Goal: Task Accomplishment & Management: Manage account settings

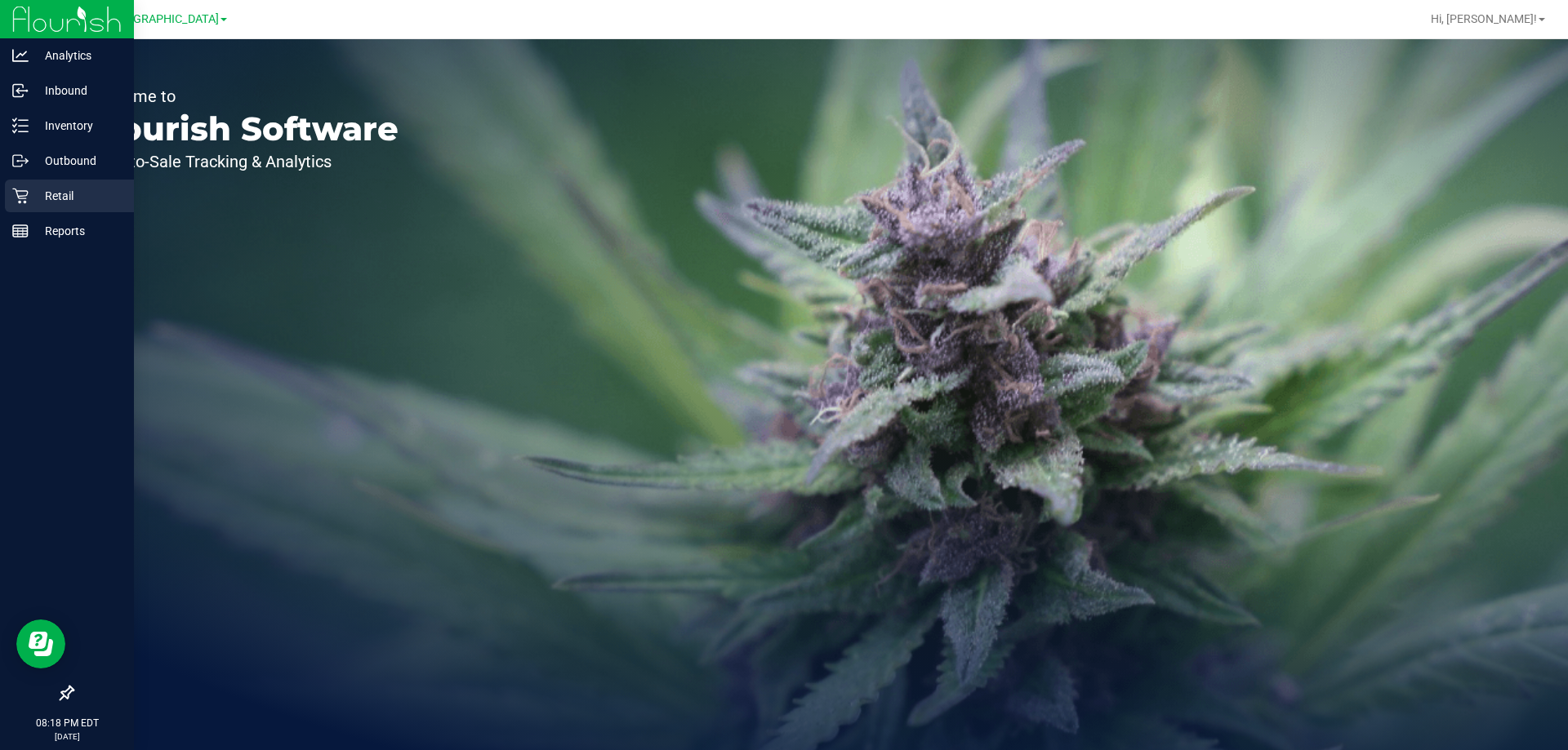
click at [91, 208] on div "Retail" at bounding box center [69, 196] width 129 height 32
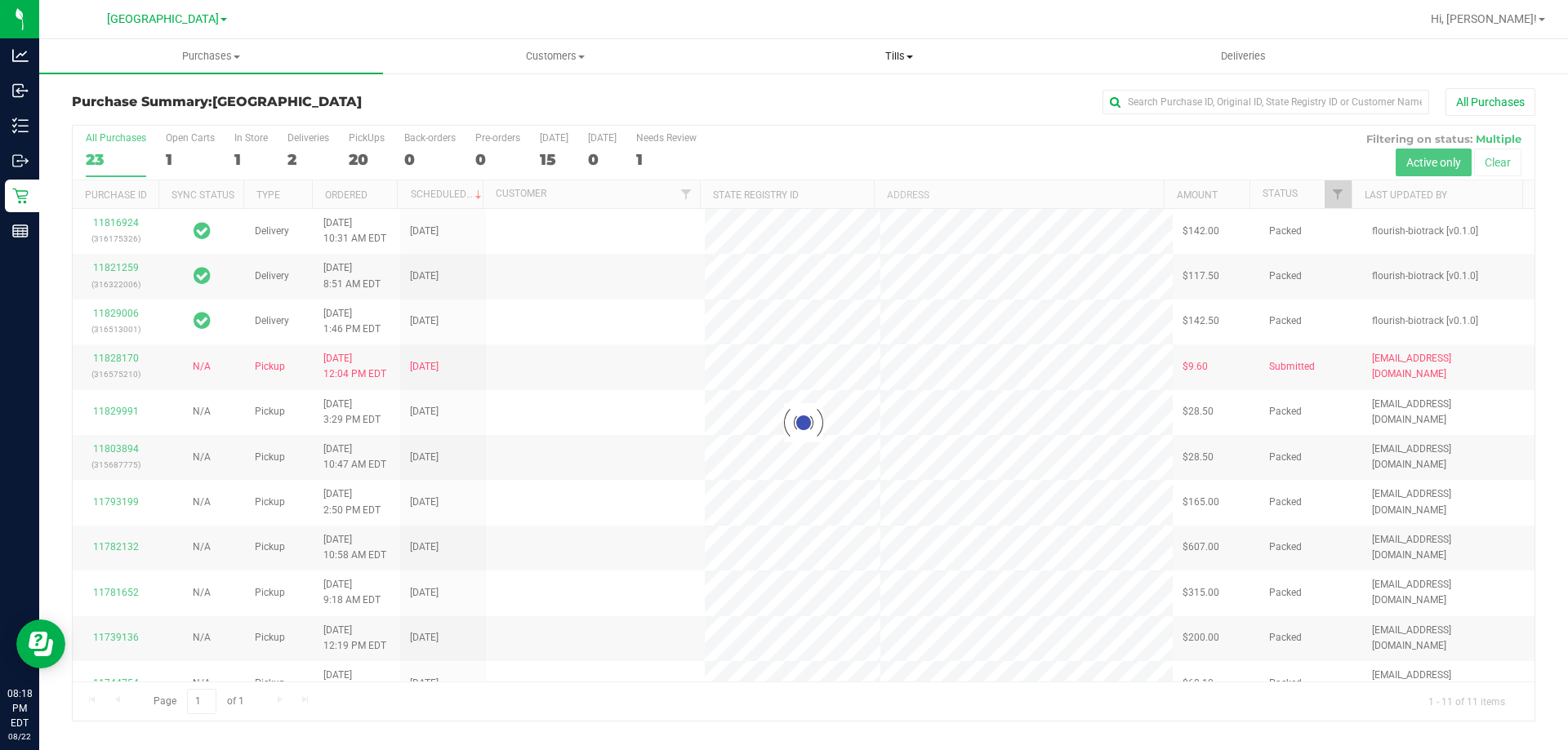
click at [885, 51] on span "Tills" at bounding box center [899, 56] width 342 height 15
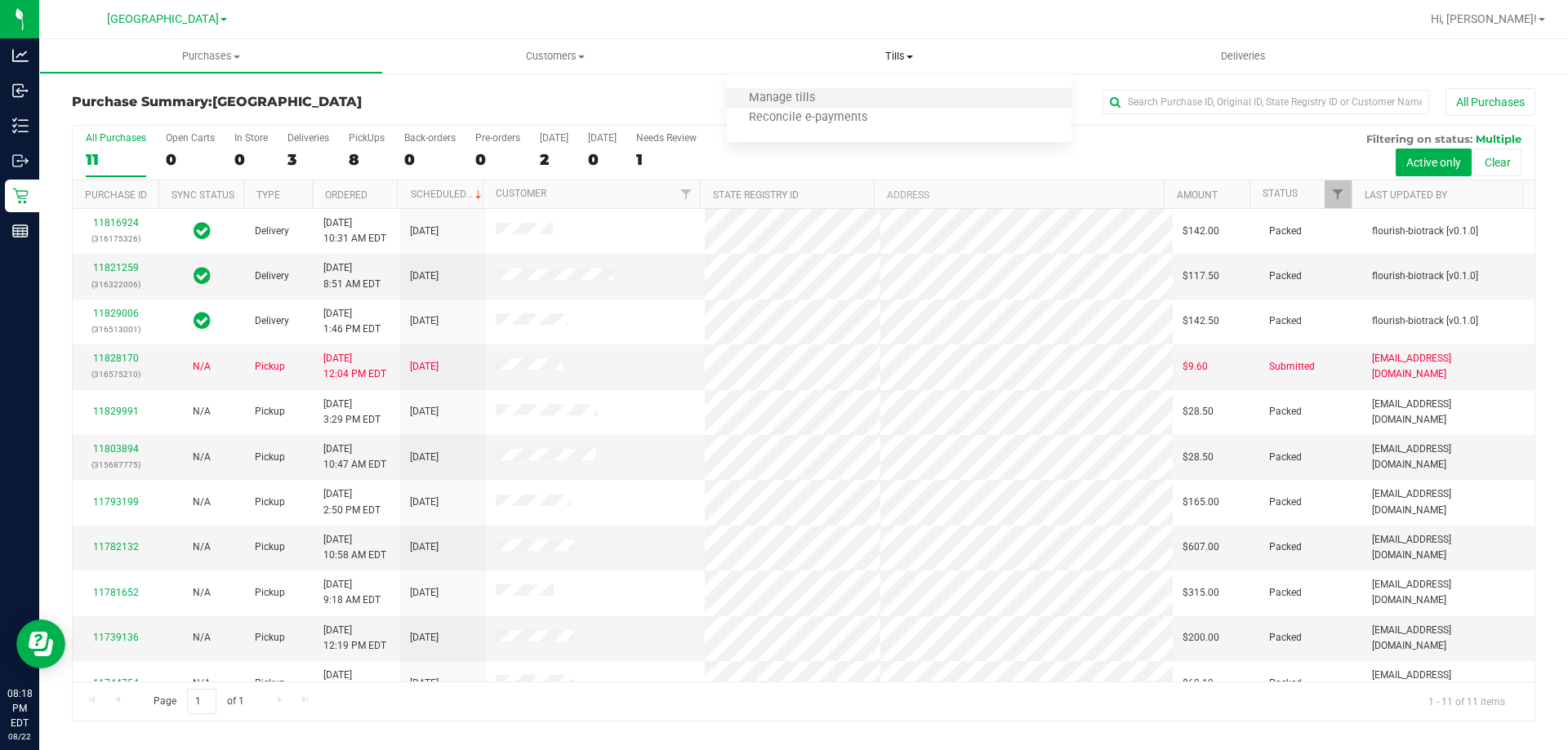
click at [854, 100] on li "Manage tills" at bounding box center [899, 98] width 344 height 19
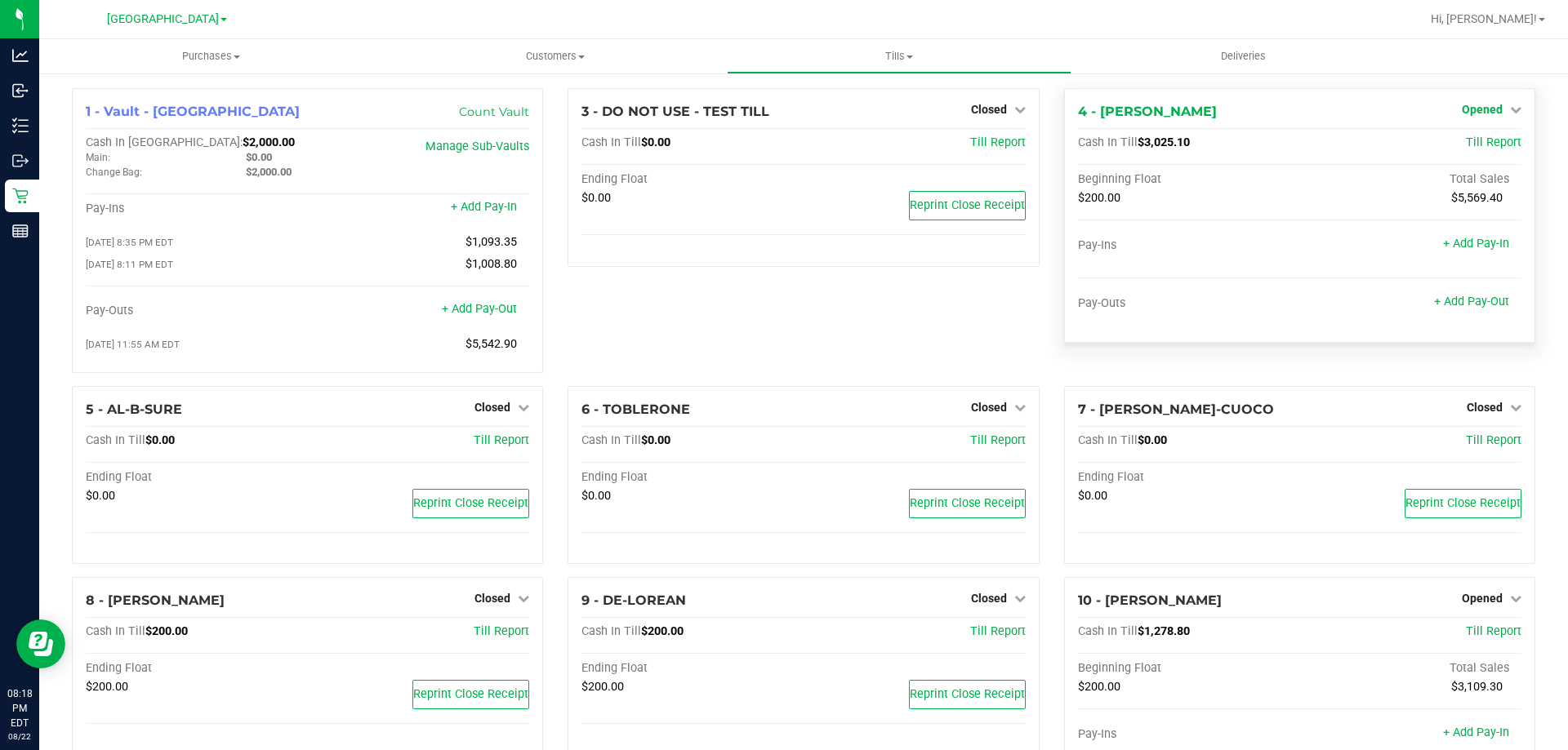
click at [1473, 112] on span "Opened" at bounding box center [1482, 109] width 41 height 13
click at [1484, 137] on link "Close Till" at bounding box center [1484, 143] width 44 height 13
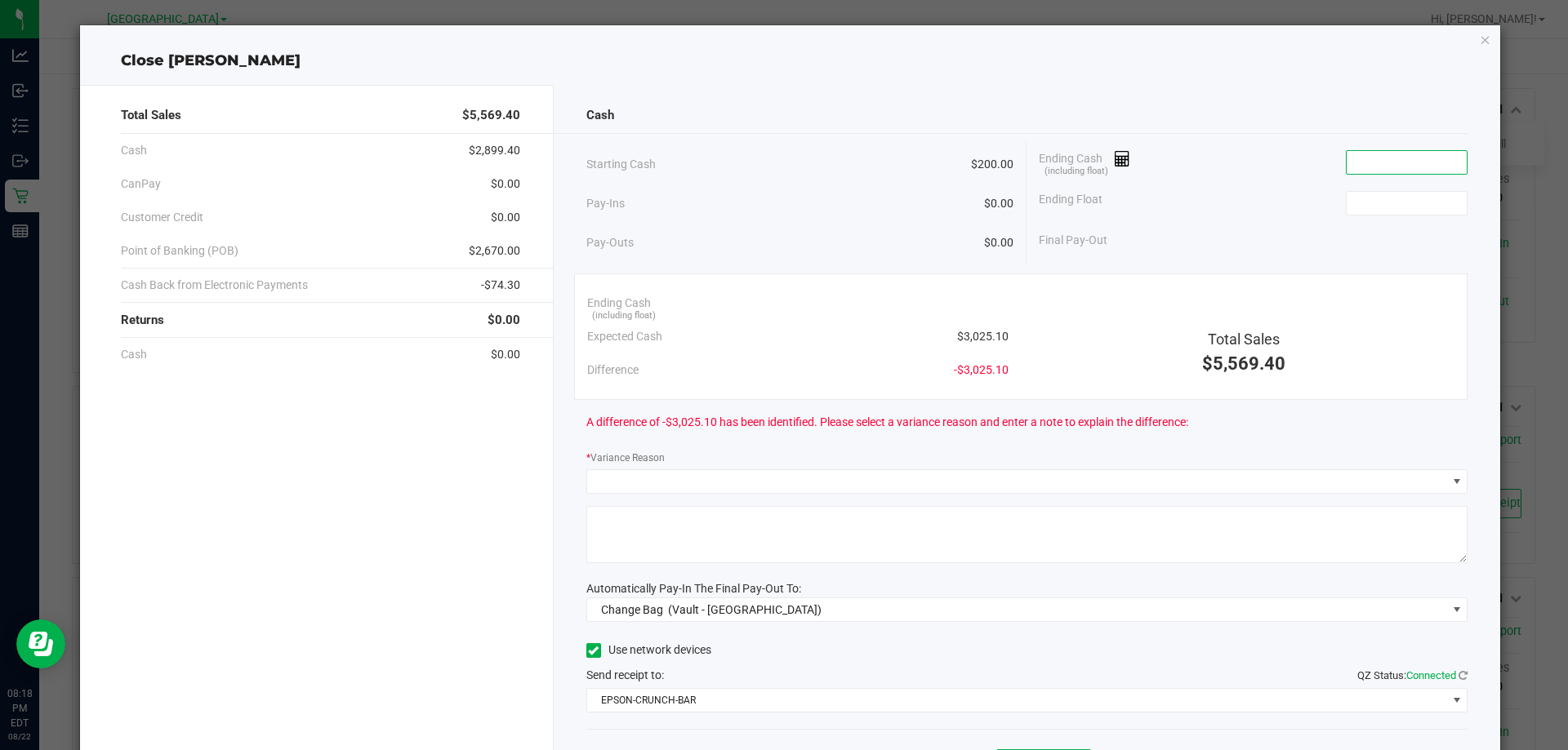
click at [1400, 151] on input at bounding box center [1406, 162] width 120 height 23
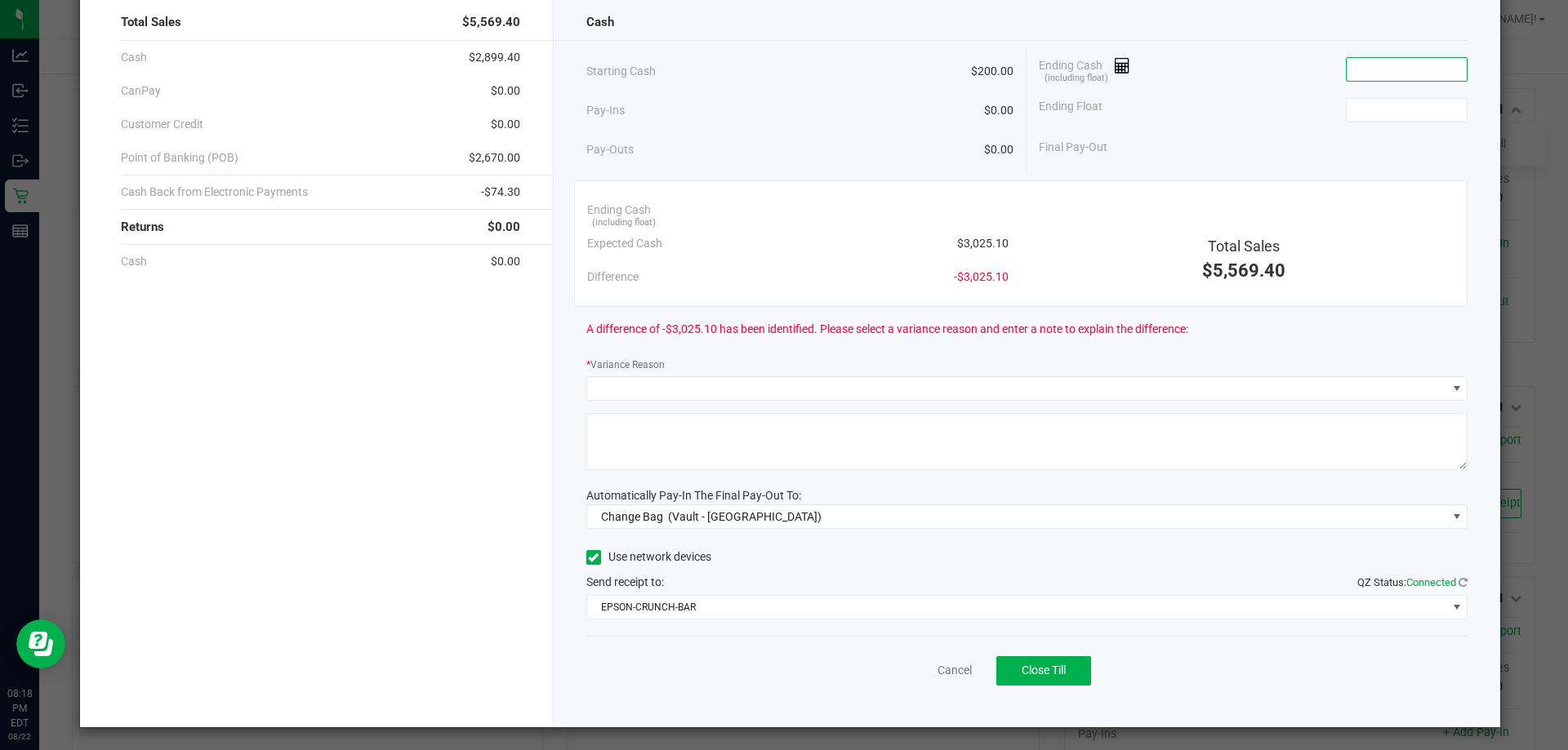
scroll to position [96, 0]
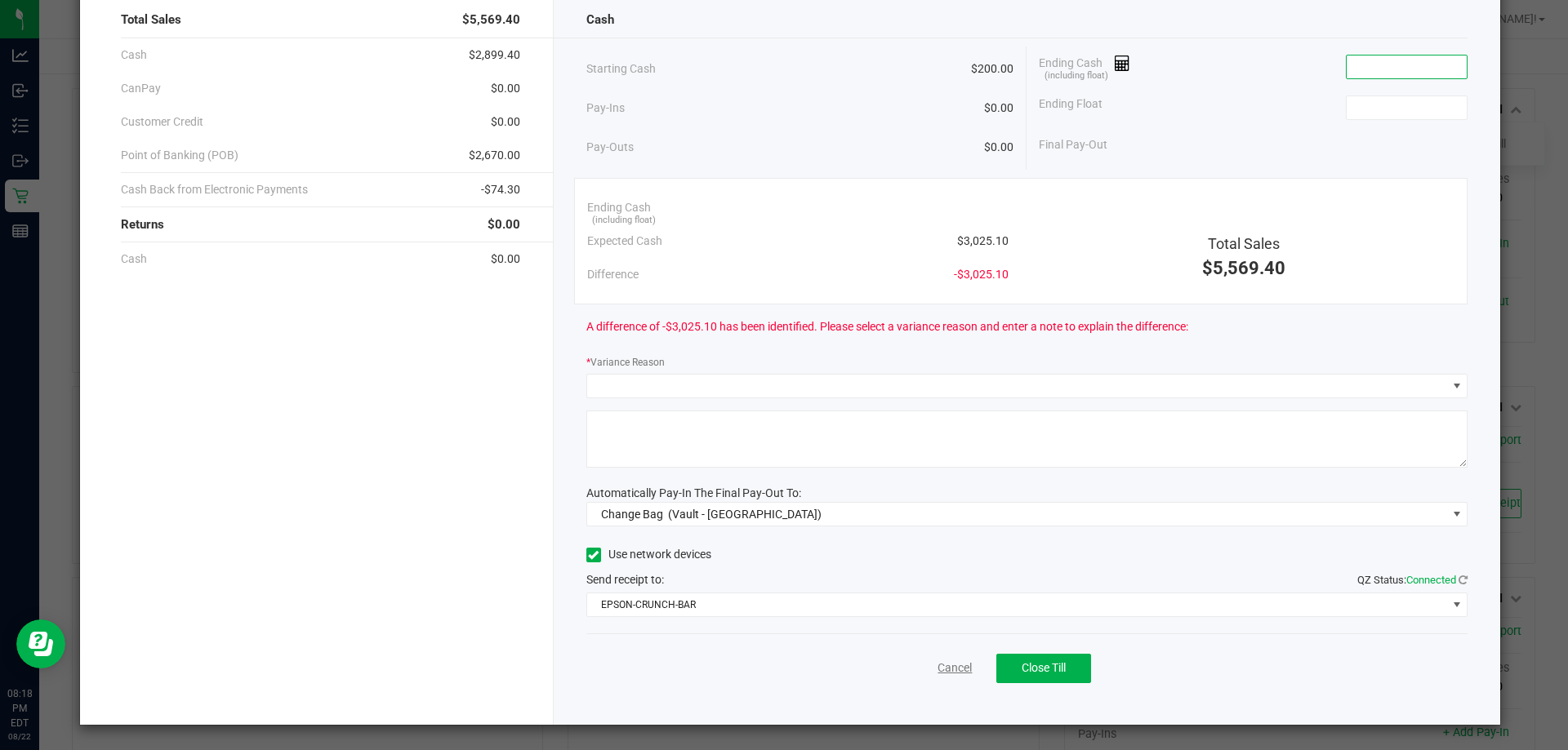
click at [938, 674] on link "Cancel" at bounding box center [954, 668] width 34 height 18
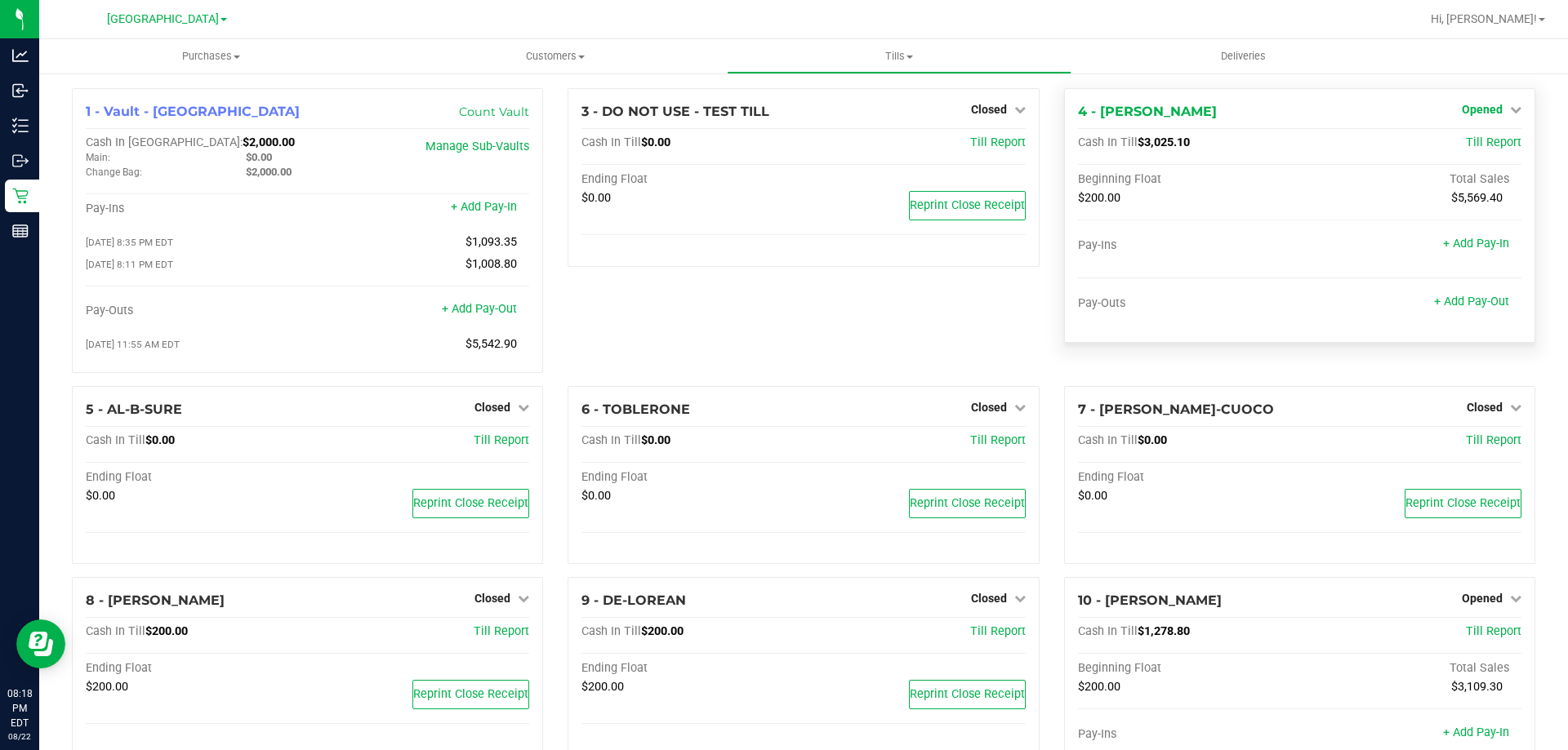
click at [1510, 107] on icon at bounding box center [1515, 109] width 11 height 11
click at [1482, 142] on link "Close Till" at bounding box center [1484, 143] width 44 height 13
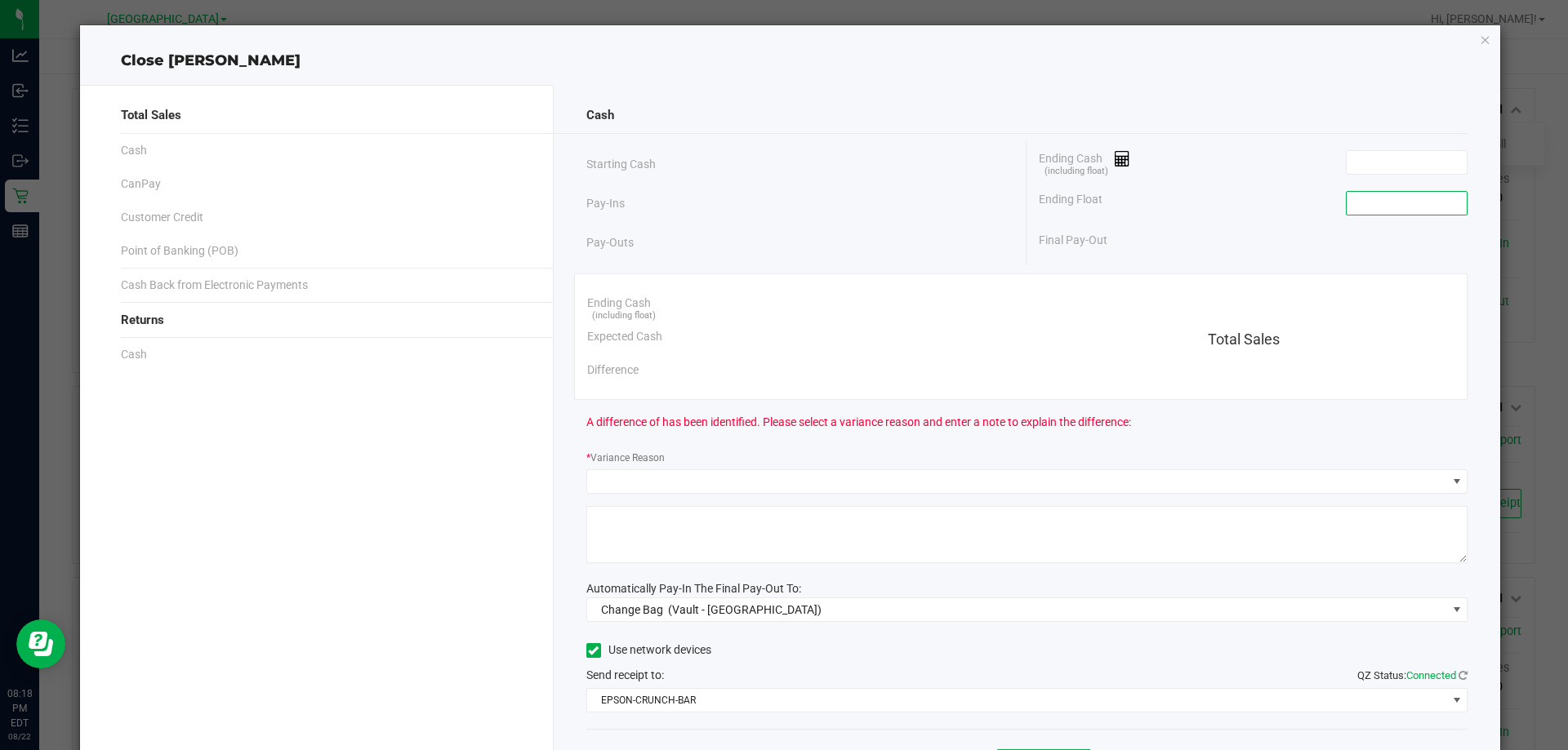
click at [1424, 205] on input at bounding box center [1406, 204] width 120 height 23
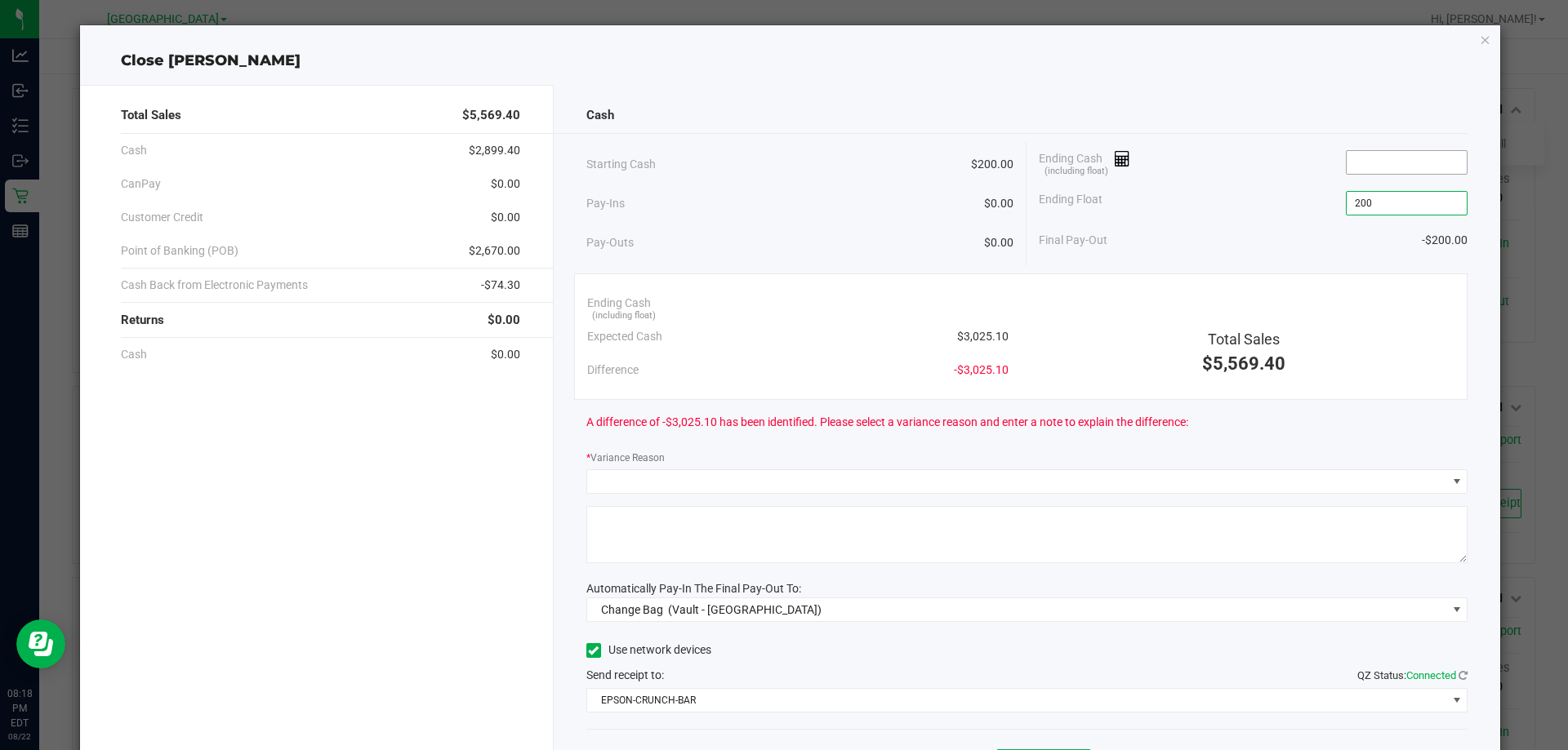
type input "$200.00"
click at [1394, 166] on input at bounding box center [1406, 162] width 120 height 23
click at [1398, 168] on input "3026.1" at bounding box center [1406, 162] width 120 height 23
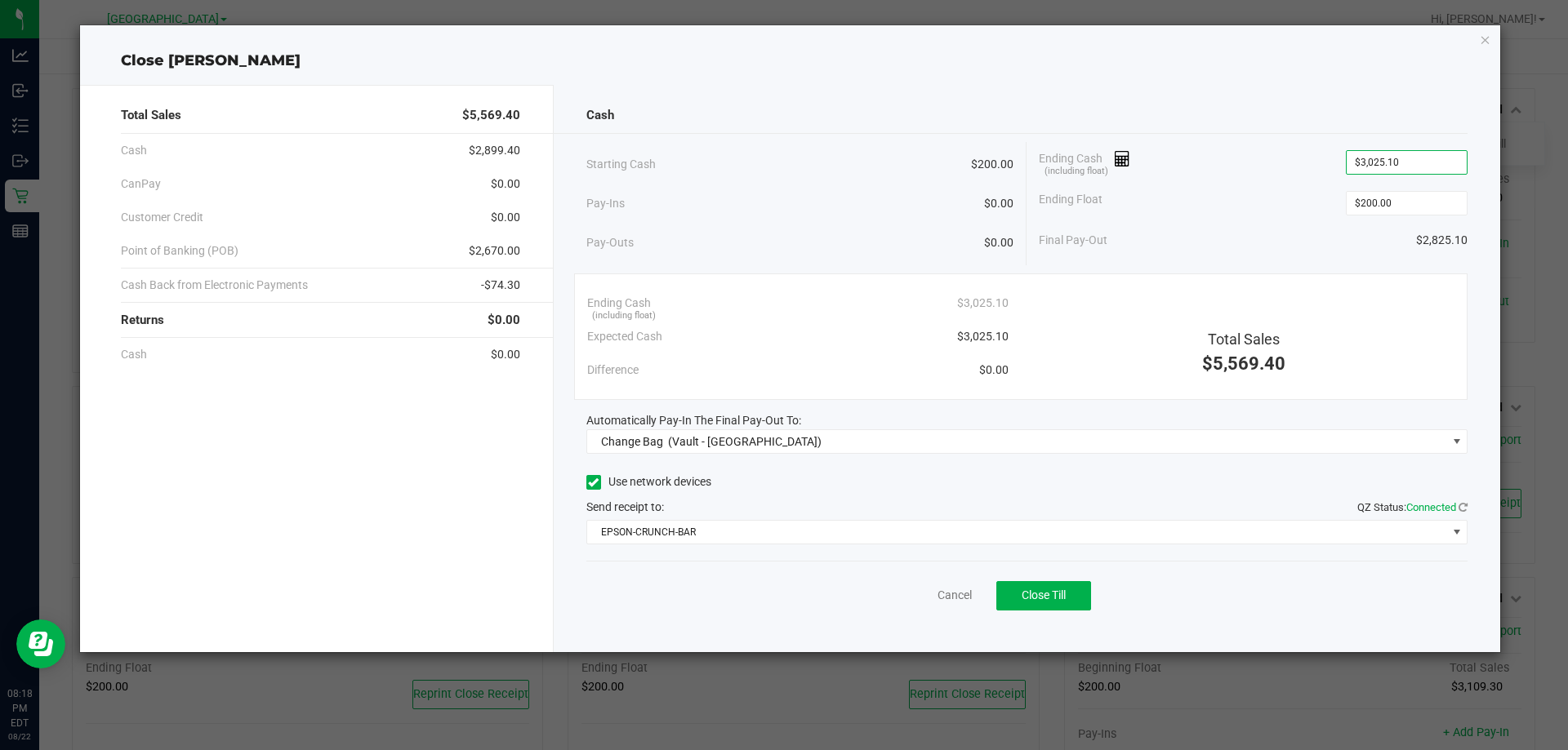
click at [1286, 154] on div "Ending Cash (including float) $3,025.10" at bounding box center [1253, 162] width 429 height 41
click at [1379, 165] on input "3025.1" at bounding box center [1406, 162] width 120 height 23
type input "$3,025.10"
click at [1218, 69] on div "Close [PERSON_NAME]" at bounding box center [790, 61] width 1421 height 22
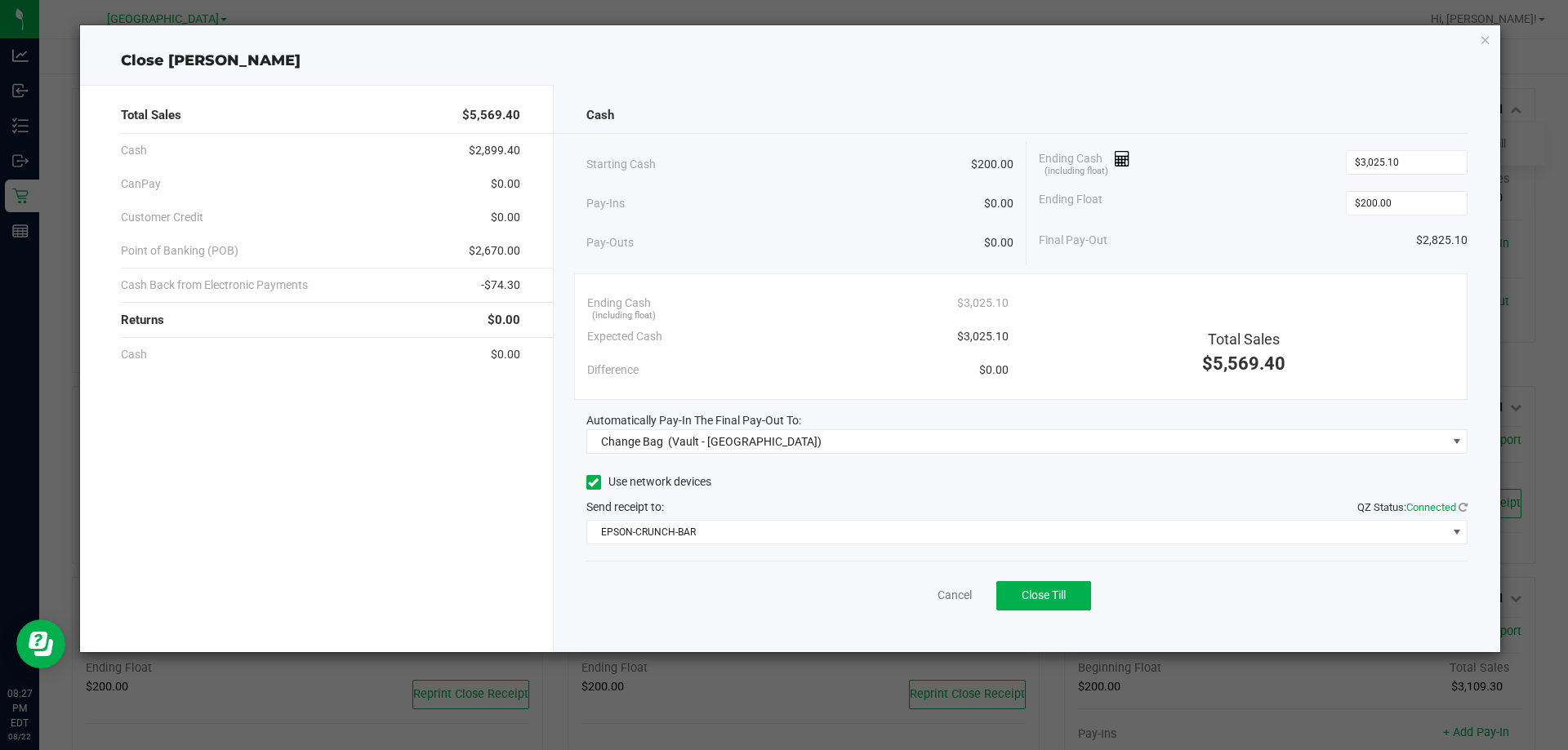
drag, startPoint x: 1246, startPoint y: 95, endPoint x: 1257, endPoint y: 111, distance: 19.4
click at [1246, 94] on div "Cash Starting Cash $200.00 Pay-Ins $0.00 Pay-Outs $0.00 Ending Cash (including …" at bounding box center [1027, 368] width 947 height 568
click at [1153, 425] on div "Automatically Pay-In The Final Pay-Out To:" at bounding box center [1027, 421] width 882 height 18
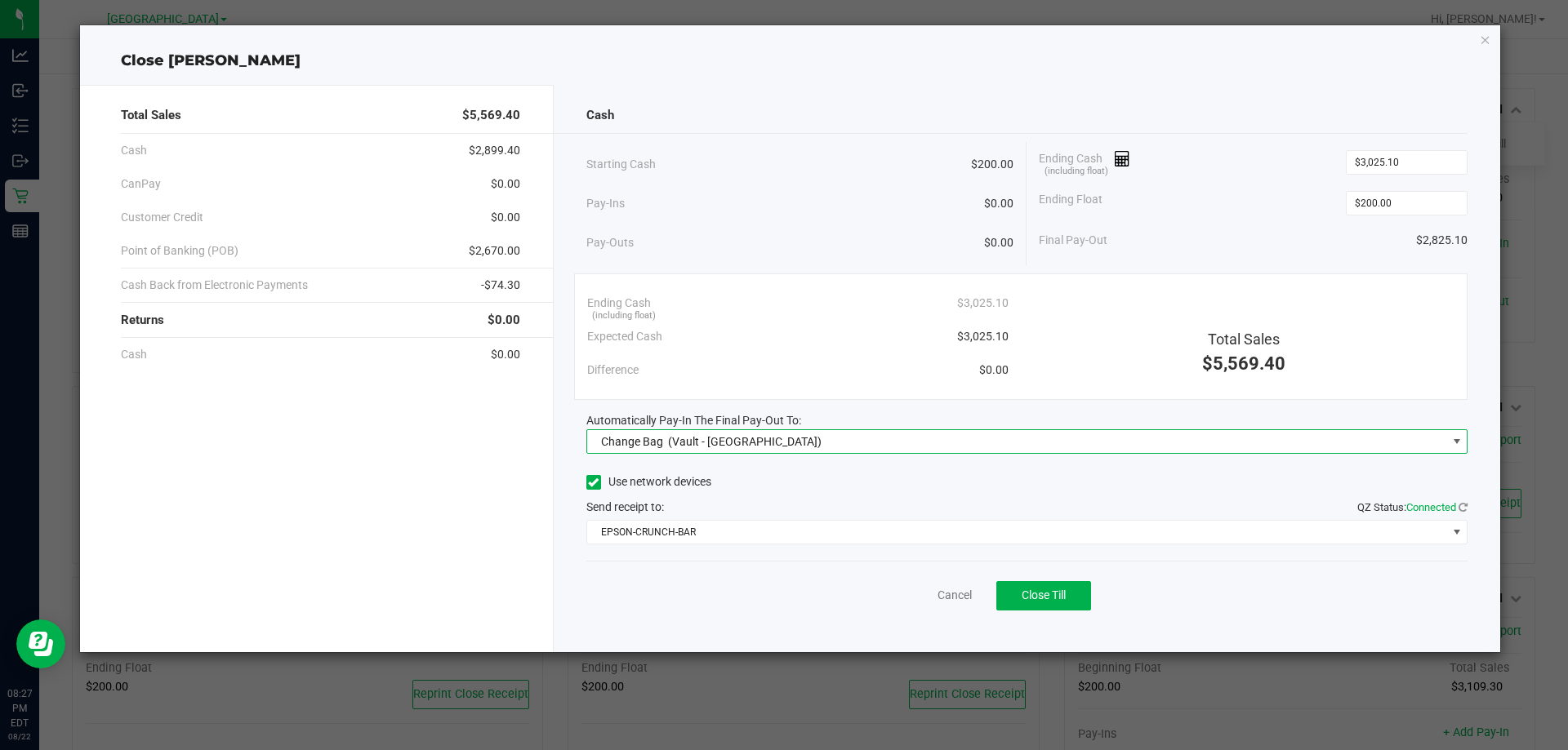
click at [1160, 437] on span "Change Bag (Vault - [GEOGRAPHIC_DATA])" at bounding box center [1017, 441] width 860 height 23
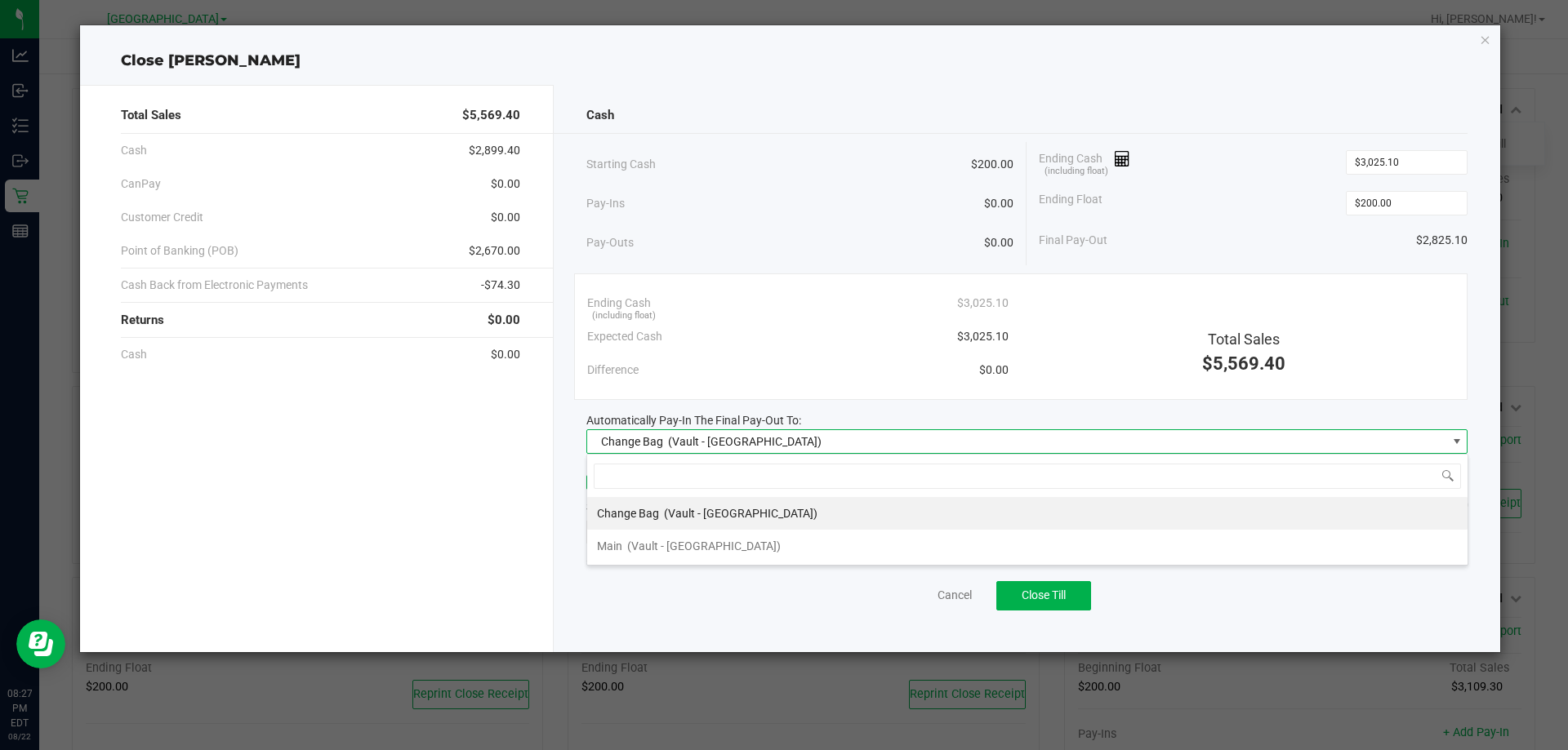
scroll to position [25, 881]
drag, startPoint x: 888, startPoint y: 539, endPoint x: 882, endPoint y: 534, distance: 7.8
click at [886, 538] on li "Main (Vault - [GEOGRAPHIC_DATA])" at bounding box center [1027, 546] width 880 height 32
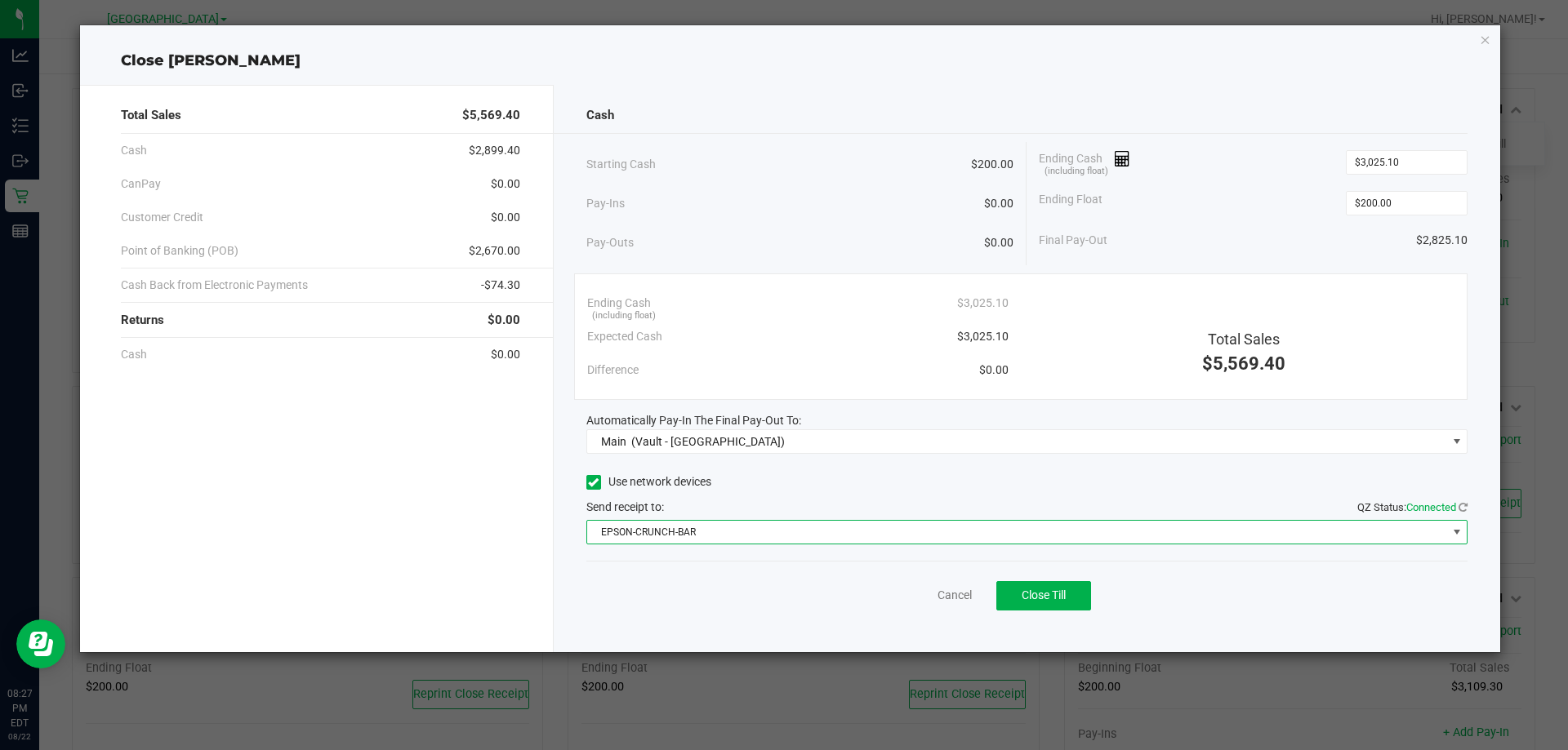
click at [859, 524] on span "EPSON-CRUNCH-BAR" at bounding box center [1017, 532] width 860 height 23
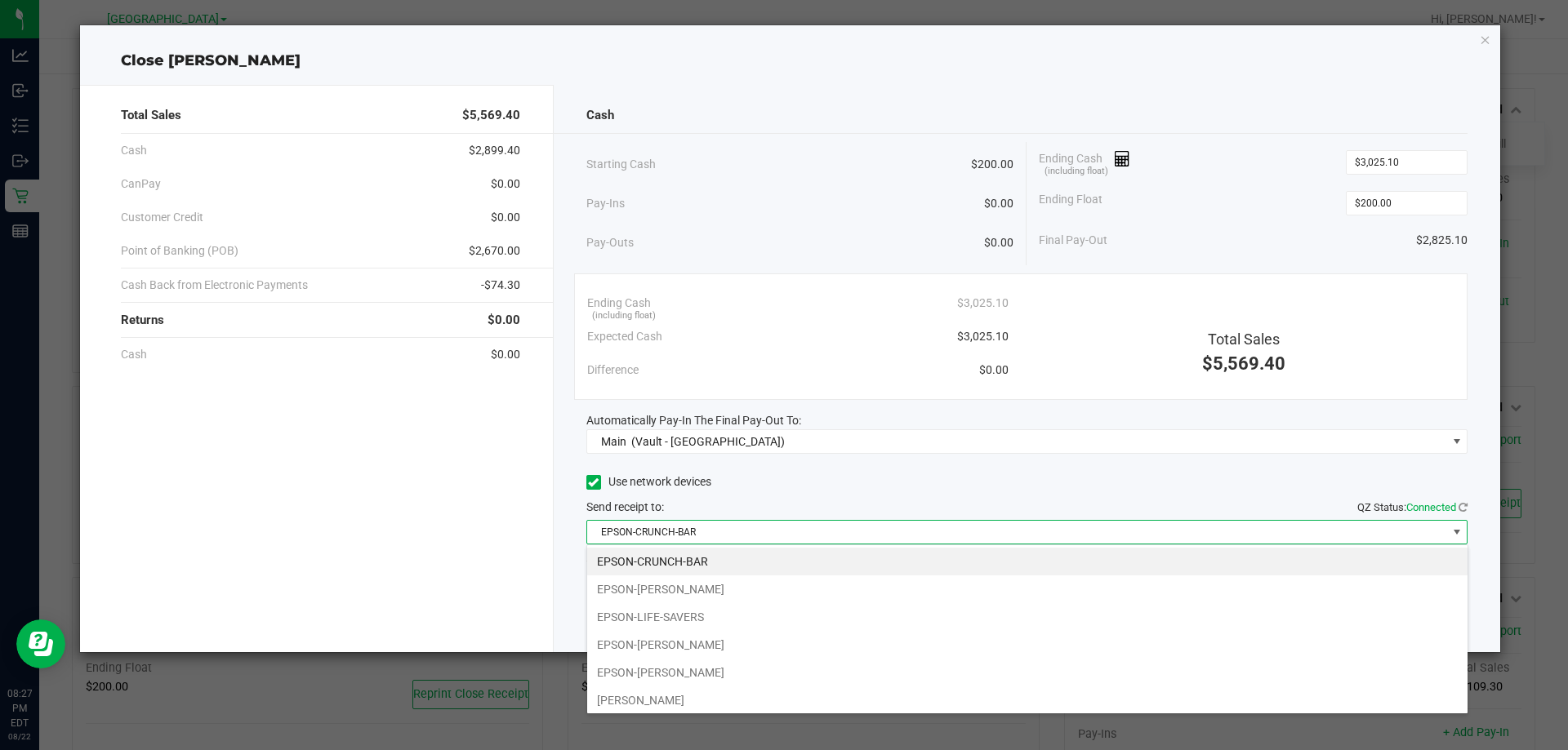
click at [741, 615] on li "EPSON-LIFE-SAVERS" at bounding box center [1027, 618] width 880 height 28
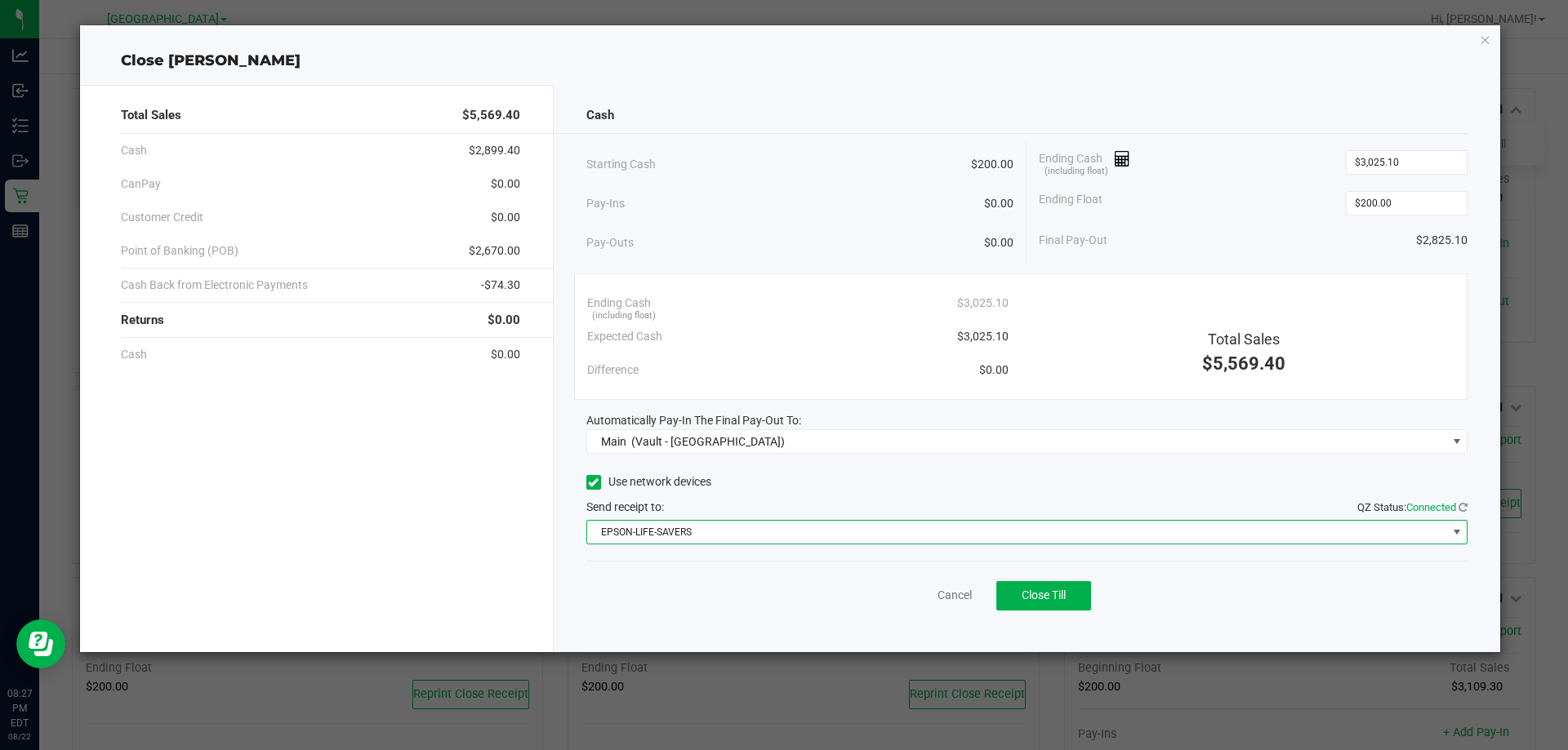
drag, startPoint x: 791, startPoint y: 597, endPoint x: 790, endPoint y: 589, distance: 8.1
click at [788, 590] on div "Cancel Close Till" at bounding box center [1027, 592] width 882 height 63
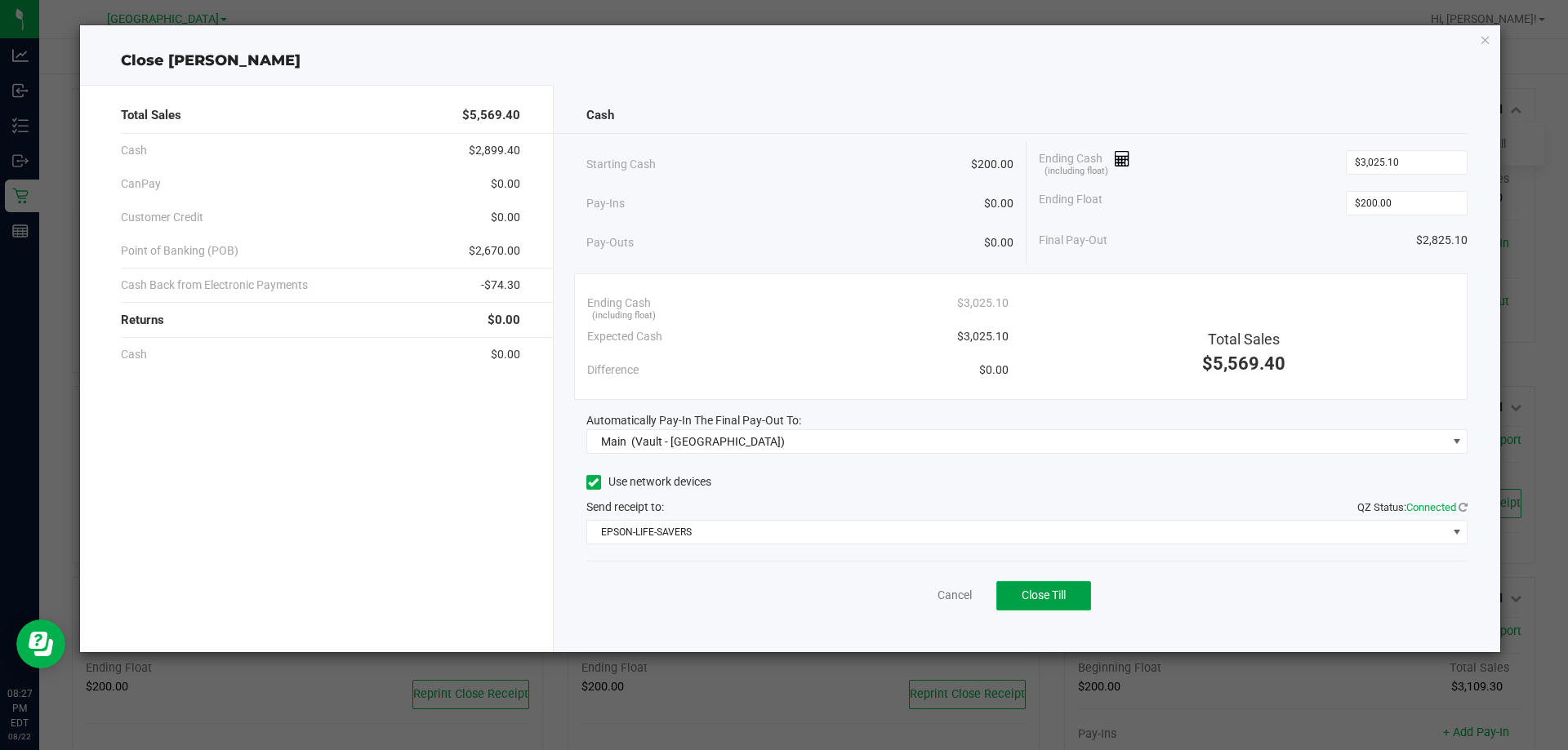
drag, startPoint x: 1043, startPoint y: 605, endPoint x: 1182, endPoint y: 595, distance: 139.4
click at [1044, 605] on button "Close Till" at bounding box center [1043, 596] width 95 height 29
click at [934, 589] on link "Dismiss" at bounding box center [919, 596] width 39 height 18
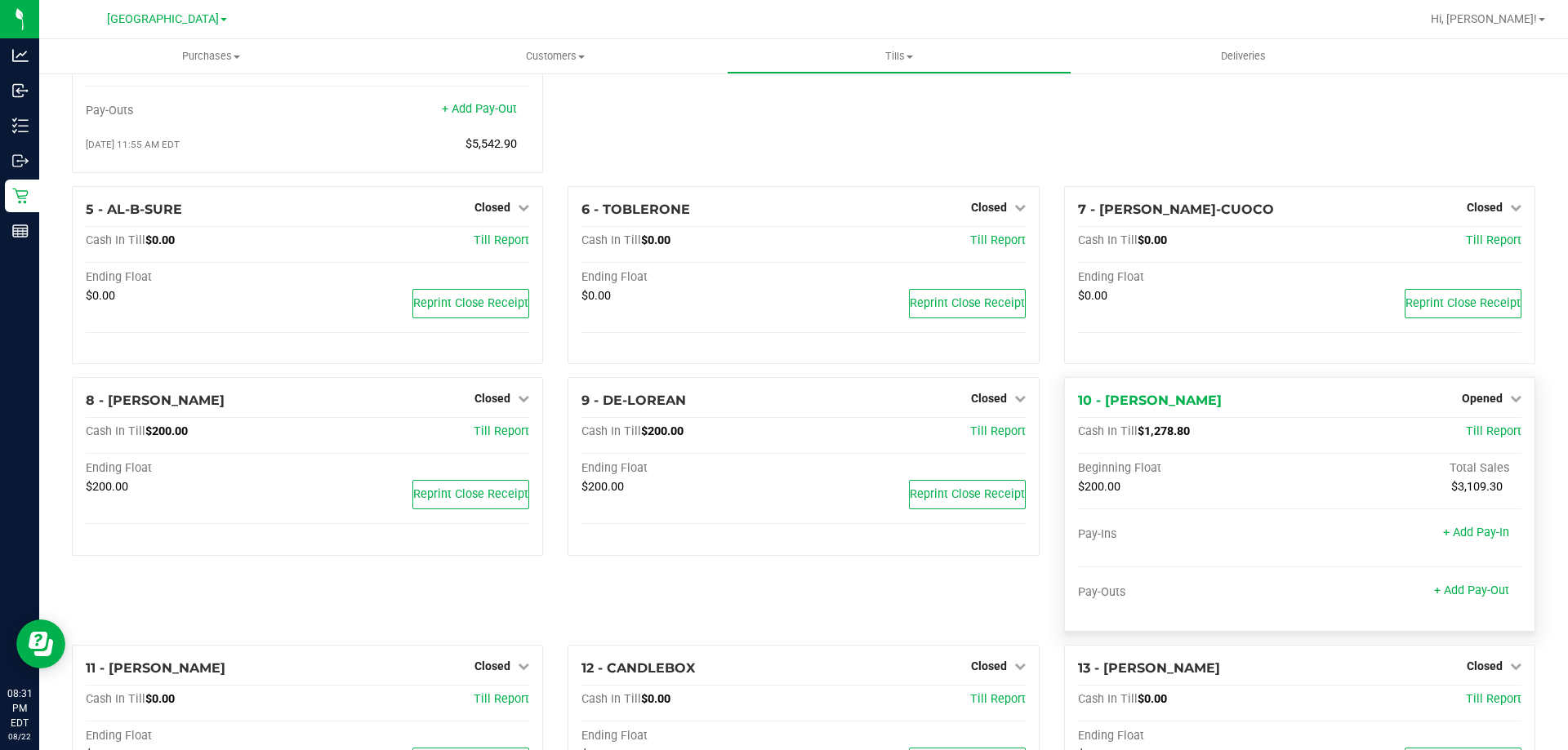
scroll to position [163, 0]
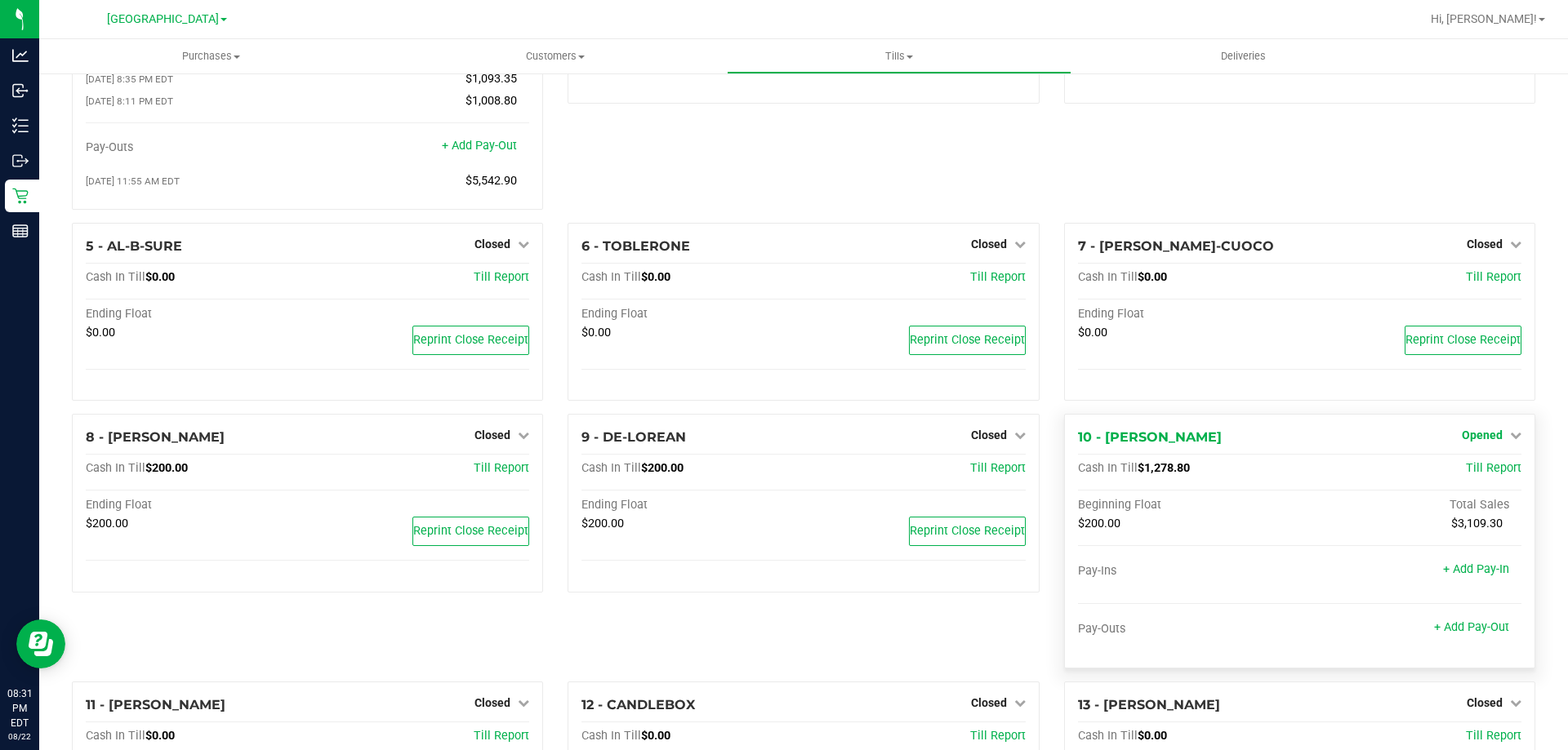
click at [1464, 437] on span "Opened" at bounding box center [1482, 435] width 41 height 13
click at [1466, 474] on link "Close Till" at bounding box center [1484, 469] width 44 height 13
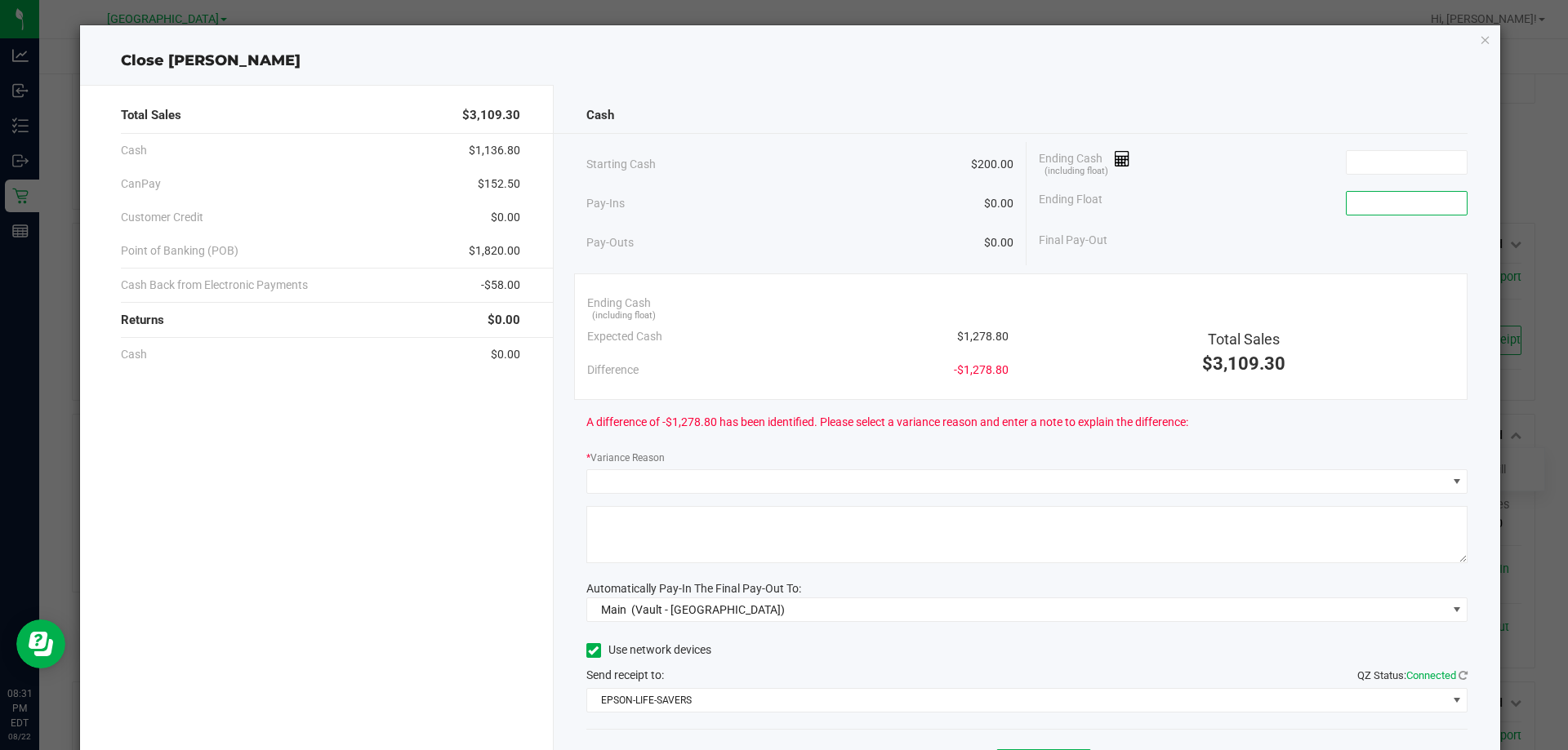
click at [1359, 199] on input at bounding box center [1406, 204] width 120 height 23
type input "$200.00"
click at [1411, 154] on input at bounding box center [1406, 162] width 120 height 23
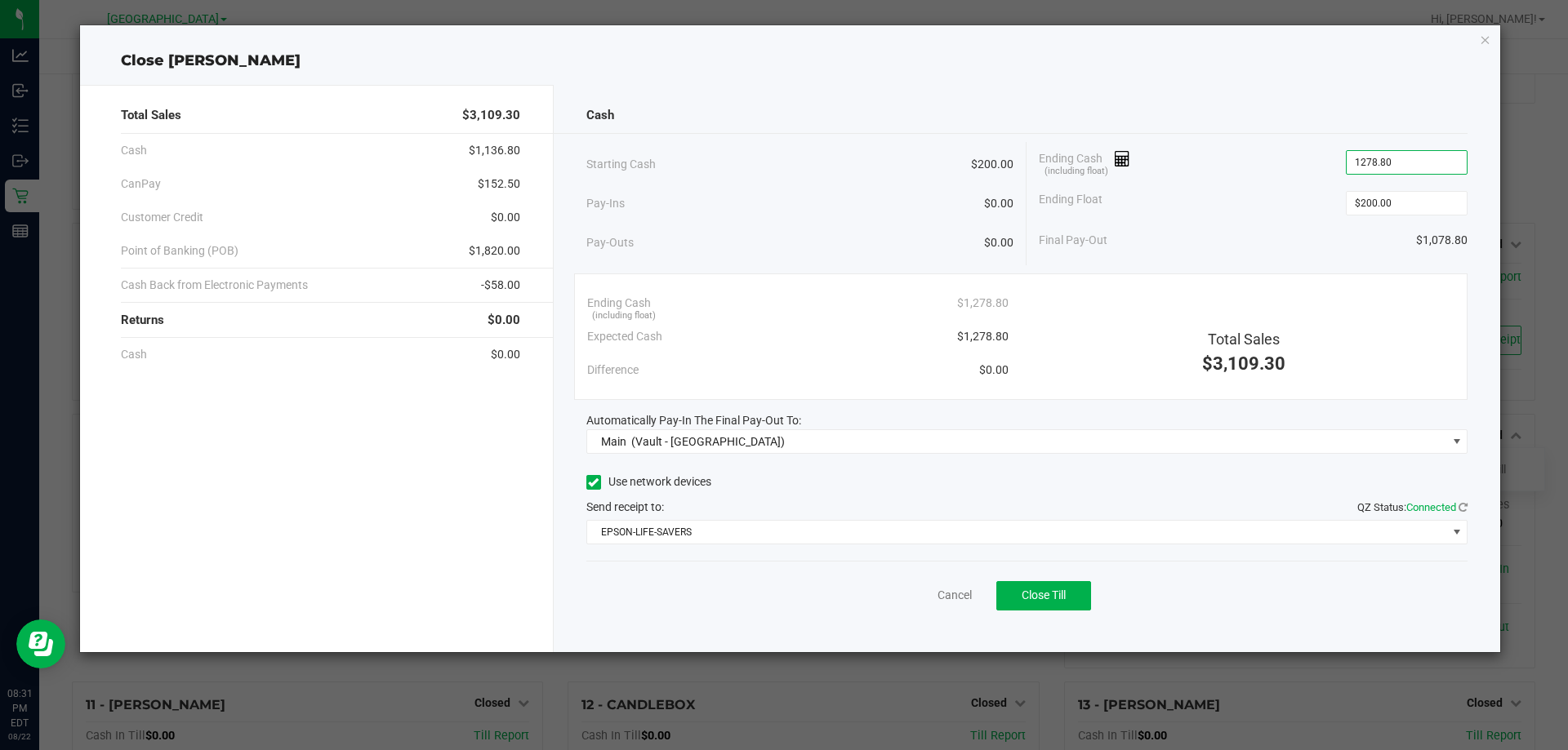
type input "$1,278.80"
click at [1289, 133] on div at bounding box center [1011, 133] width 914 height 1
click at [1045, 586] on button "Close Till" at bounding box center [1043, 596] width 95 height 29
click at [1481, 45] on icon "button" at bounding box center [1485, 39] width 11 height 19
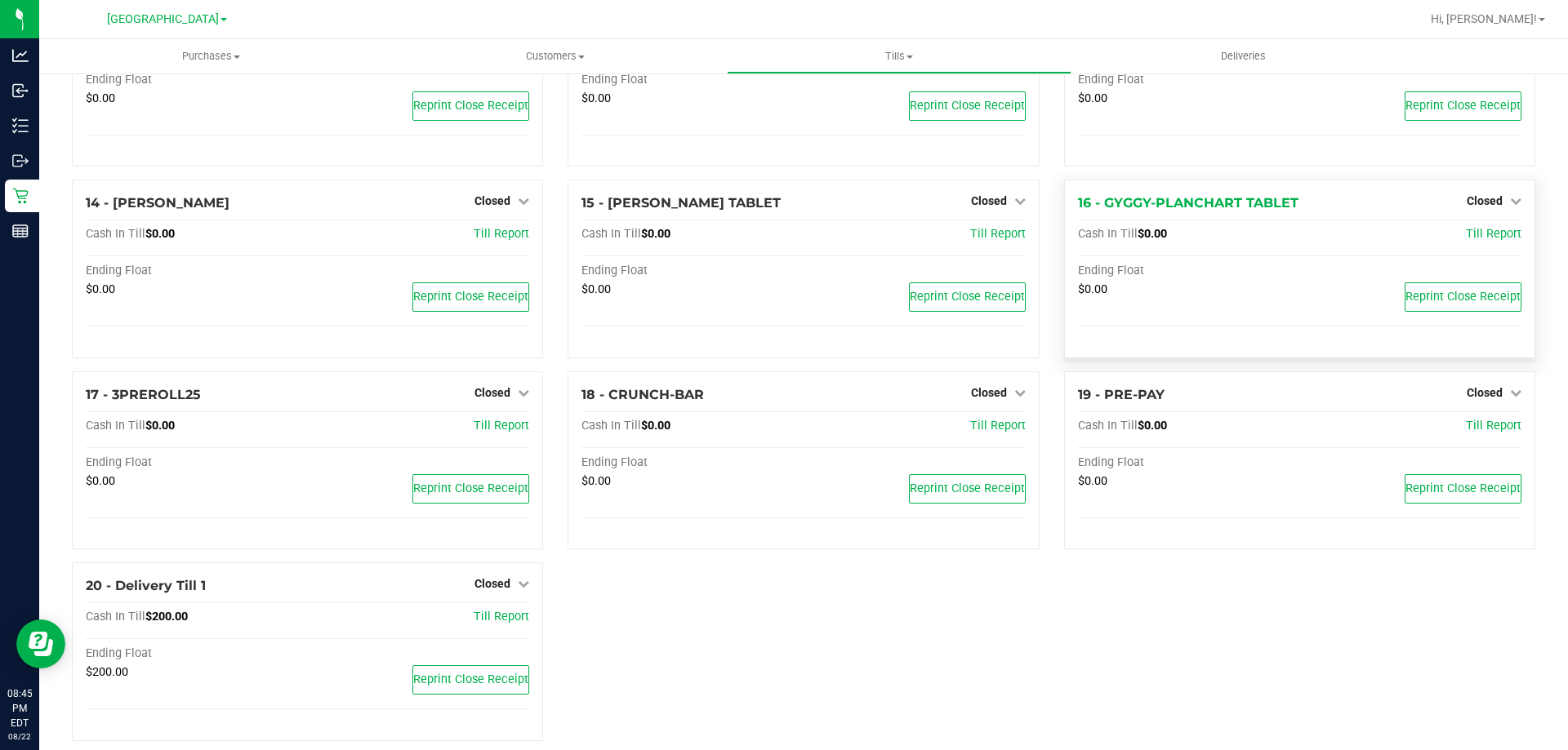
scroll to position [805, 0]
